Goal: Entertainment & Leisure: Consume media (video, audio)

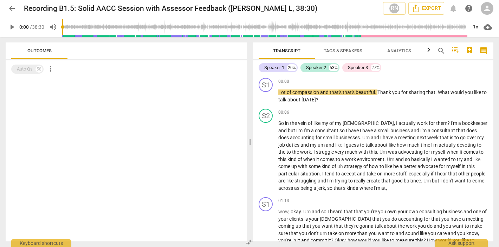
click at [12, 27] on span "play_arrow" at bounding box center [12, 27] width 8 height 8
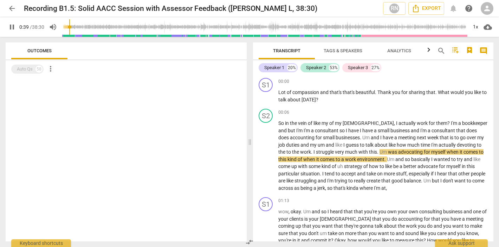
click at [11, 28] on span "pause" at bounding box center [12, 27] width 8 height 8
click at [9, 29] on span "play_arrow" at bounding box center [12, 27] width 8 height 8
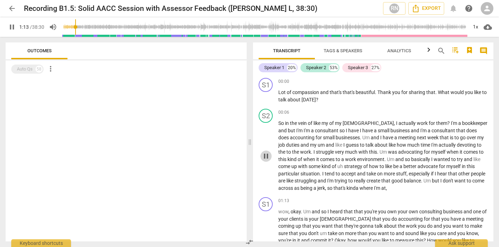
click at [267, 155] on span "pause" at bounding box center [266, 156] width 8 height 8
click at [8, 28] on span "play_arrow" at bounding box center [12, 27] width 8 height 8
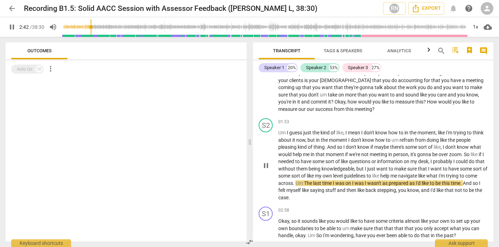
scroll to position [140, 0]
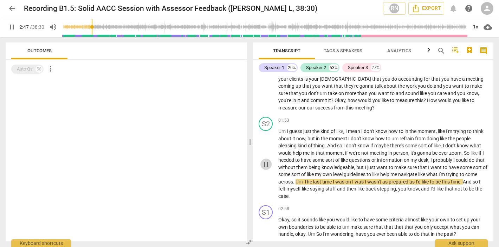
click at [265, 163] on span "pause" at bounding box center [266, 164] width 8 height 8
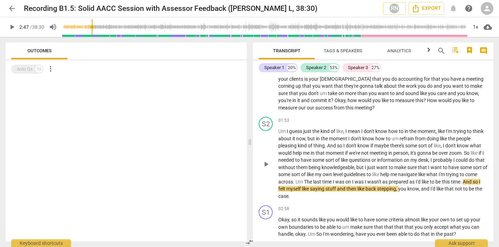
click at [265, 163] on span "play_arrow" at bounding box center [266, 164] width 8 height 8
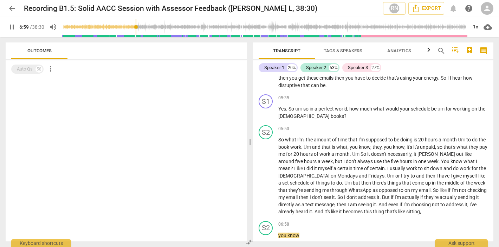
scroll to position [678, 0]
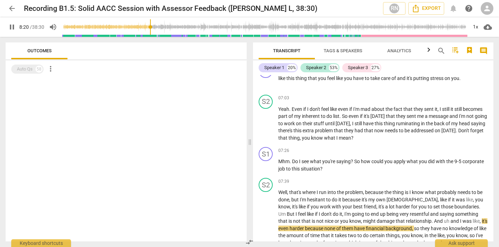
click at [265, 163] on span "pause" at bounding box center [266, 166] width 8 height 8
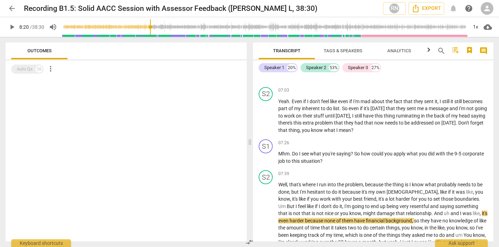
scroll to position [687, 0]
click at [265, 155] on span "play_arrow" at bounding box center [266, 157] width 8 height 8
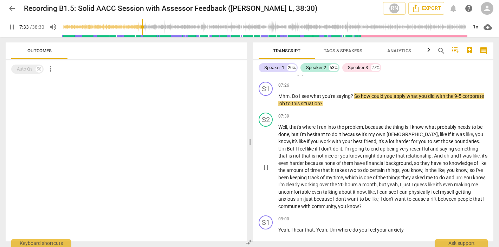
scroll to position [743, 0]
click at [304, 172] on span "of" at bounding box center [307, 171] width 6 height 6
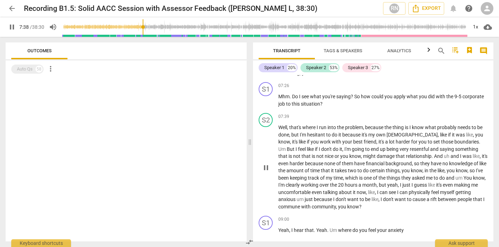
click at [269, 168] on span "pause" at bounding box center [266, 168] width 8 height 8
click at [269, 168] on span "play_arrow" at bounding box center [266, 168] width 8 height 8
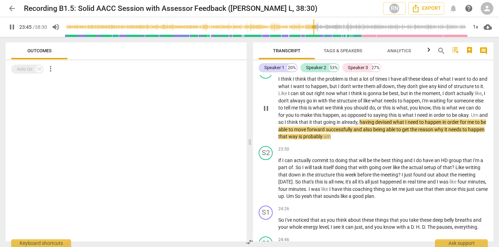
scroll to position [2647, 0]
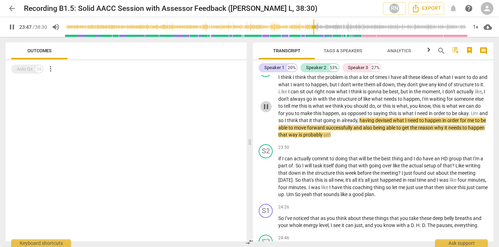
click at [266, 103] on span "pause" at bounding box center [266, 107] width 8 height 8
type input "1428"
